Goal: Download file/media

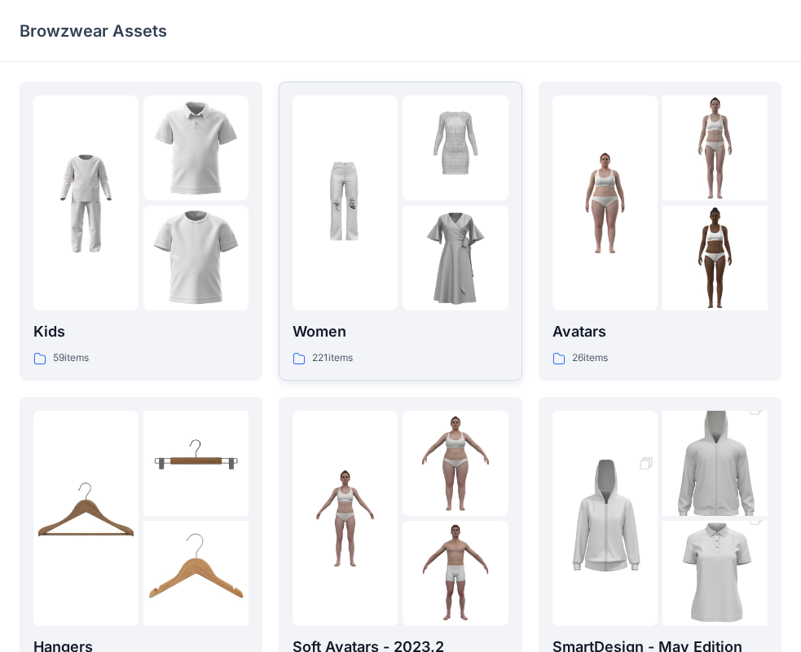
click at [467, 219] on img at bounding box center [455, 257] width 105 height 105
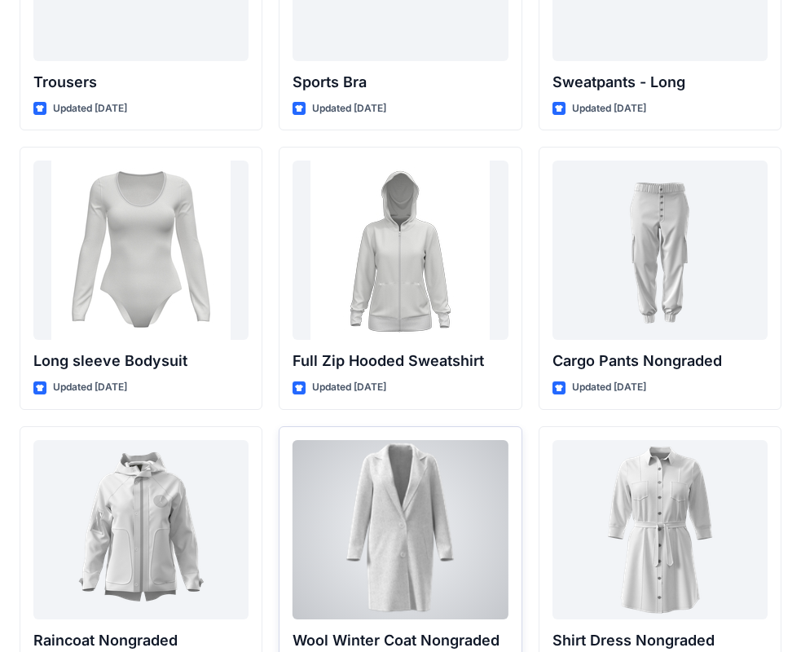
scroll to position [13814, 0]
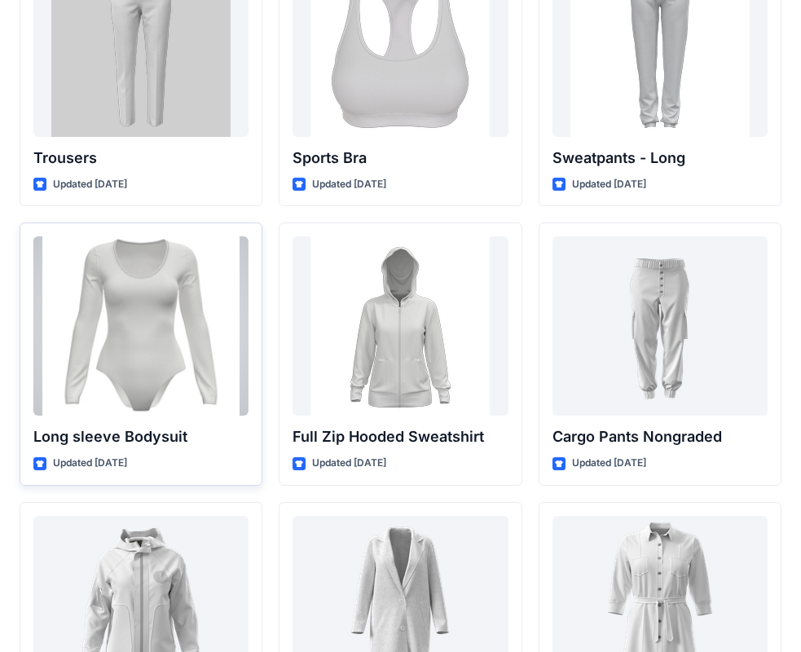
click at [152, 324] on div at bounding box center [140, 325] width 215 height 179
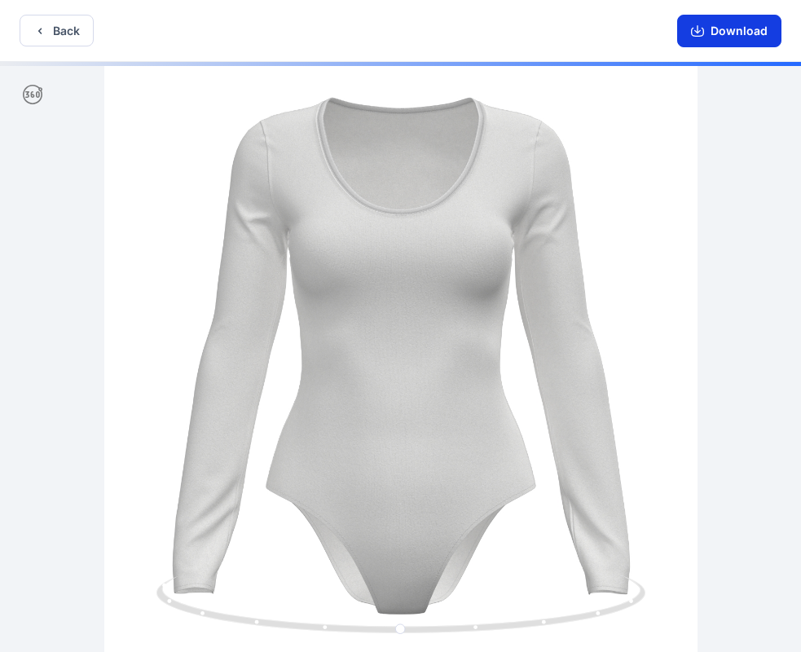
click at [734, 26] on button "Download" at bounding box center [729, 31] width 104 height 33
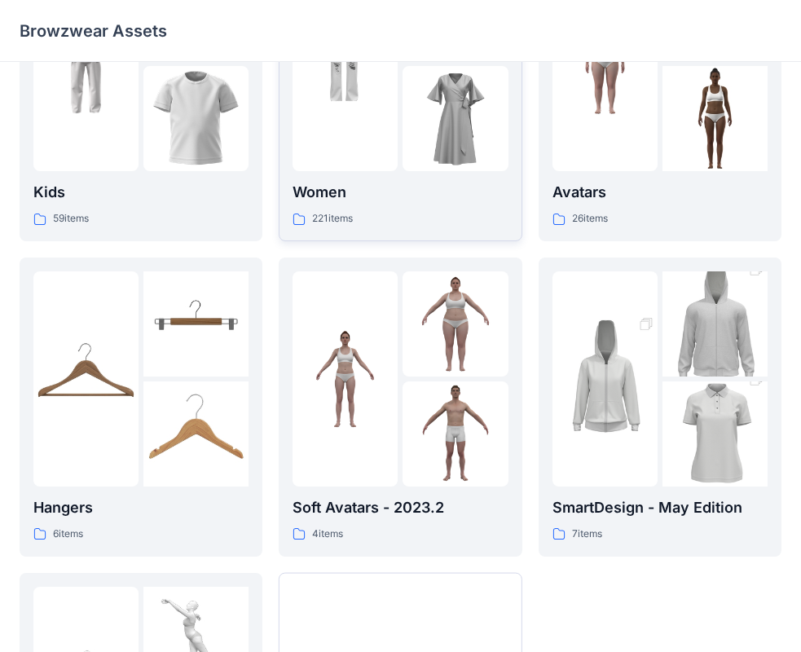
scroll to position [190, 0]
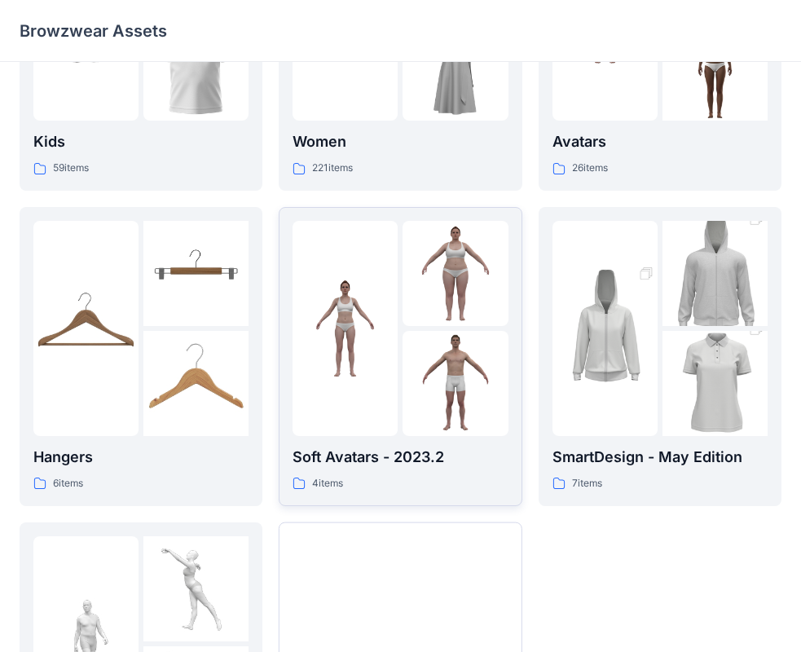
click at [404, 387] on img at bounding box center [455, 383] width 105 height 105
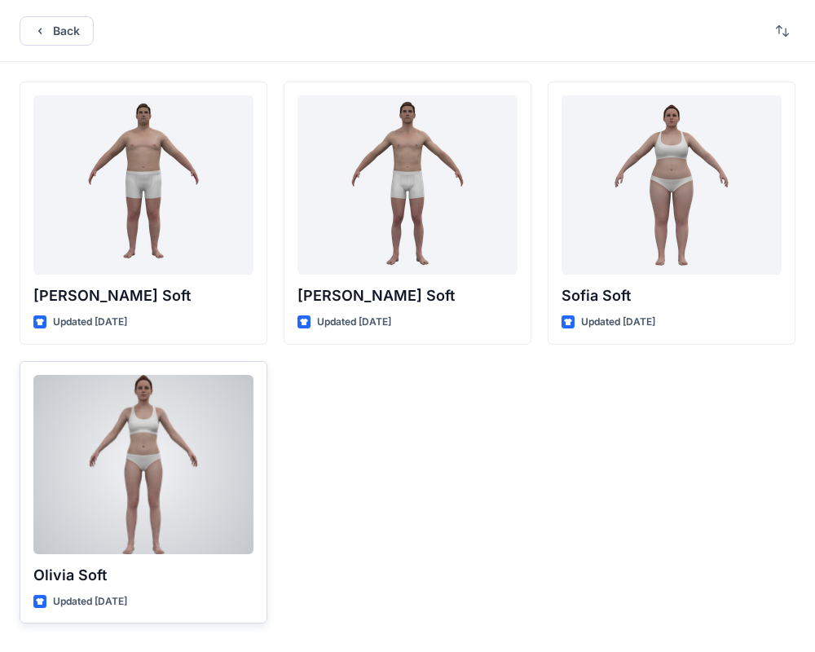
click at [157, 465] on div at bounding box center [143, 464] width 220 height 179
